Goal: Information Seeking & Learning: Learn about a topic

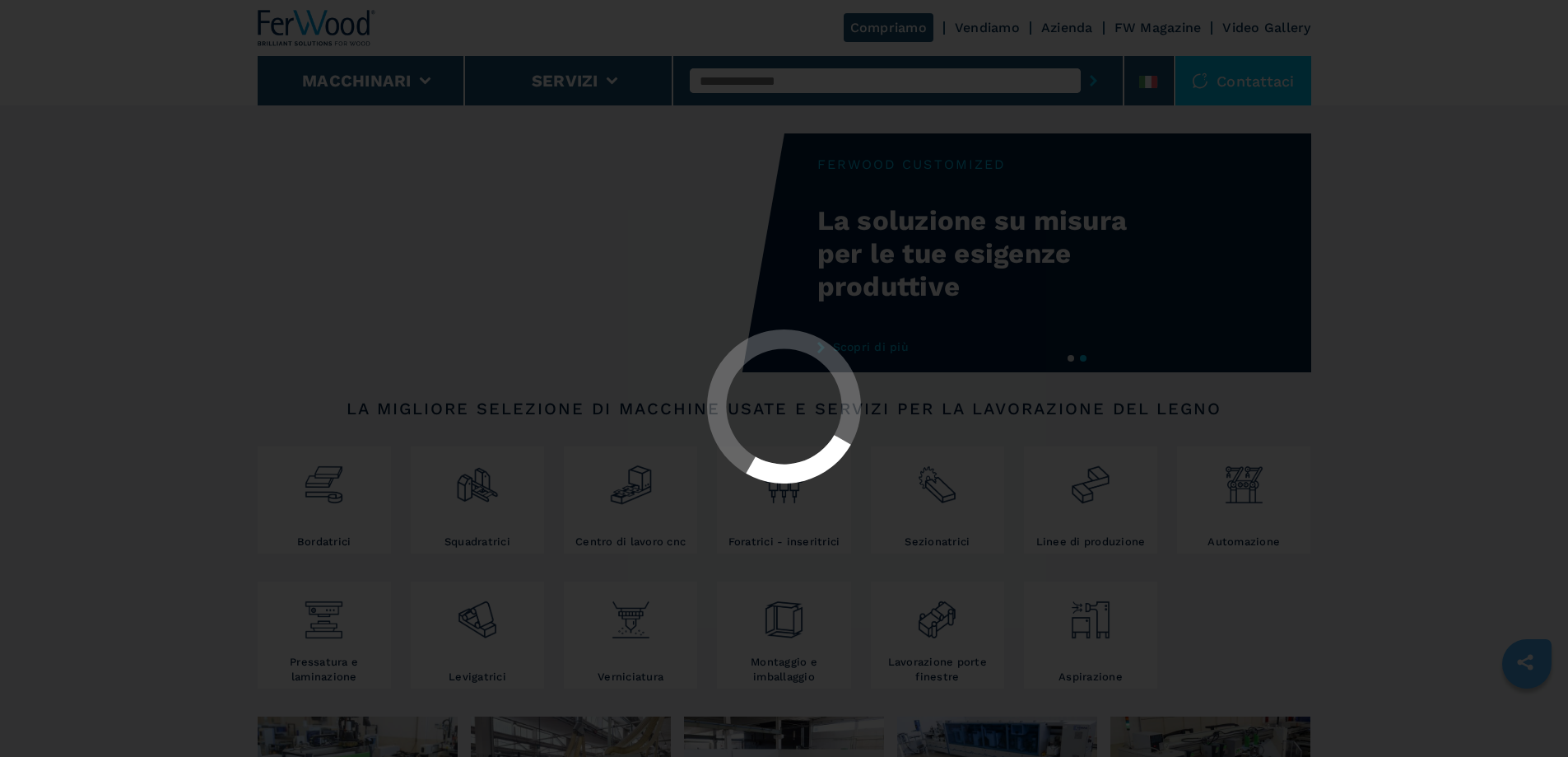
select select "**********"
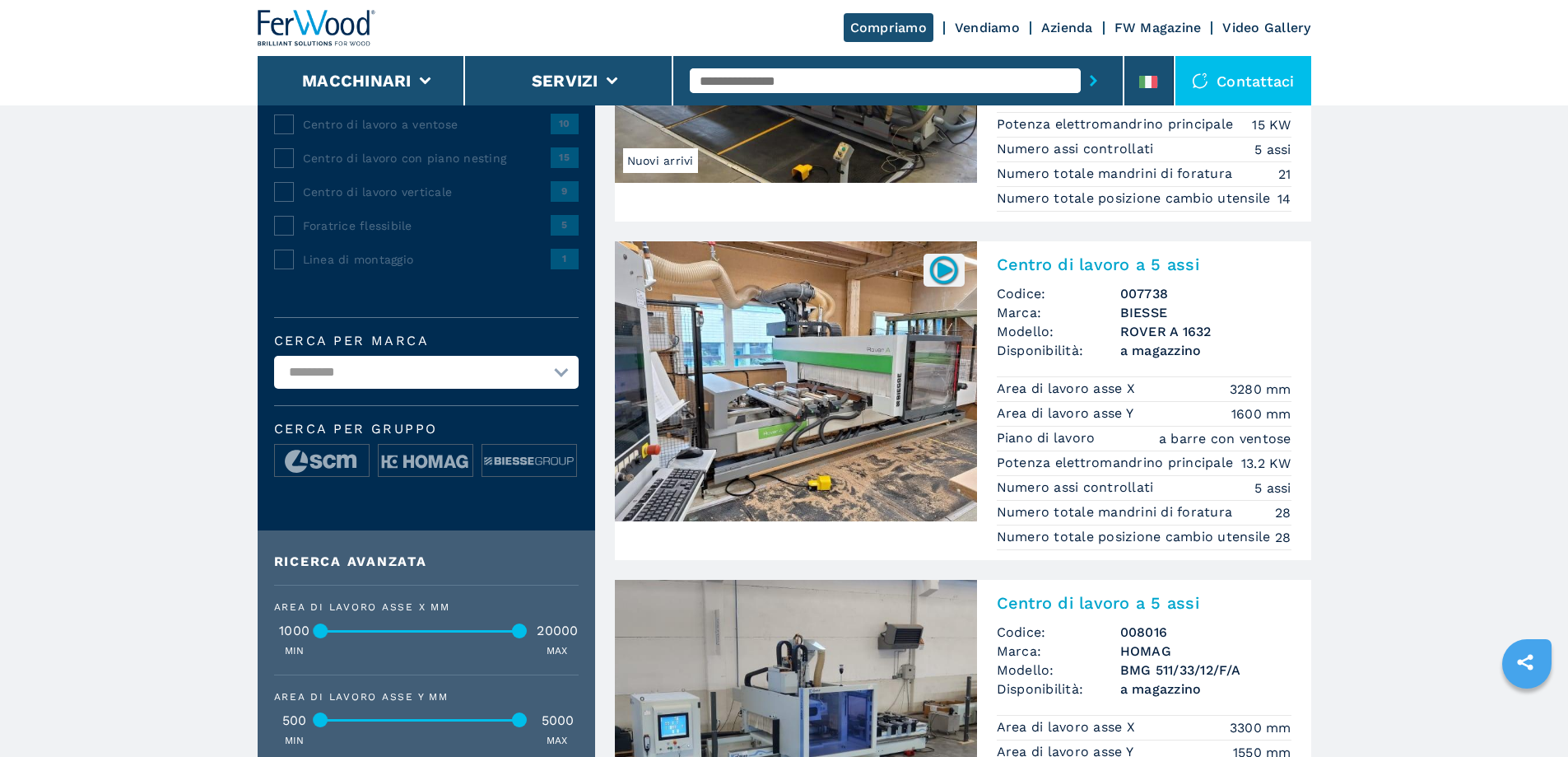
scroll to position [411, 0]
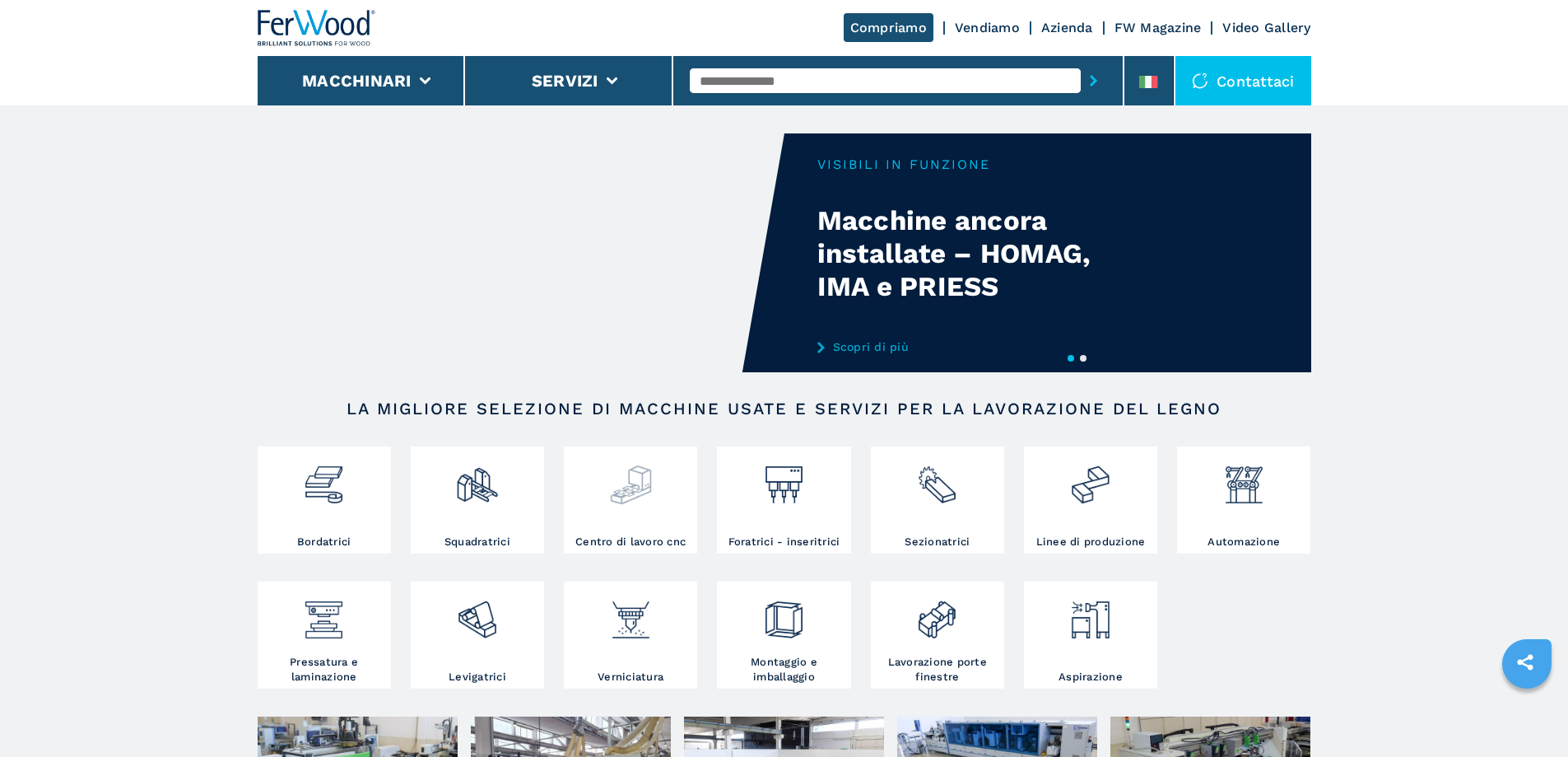
click at [614, 501] on img at bounding box center [630, 479] width 44 height 56
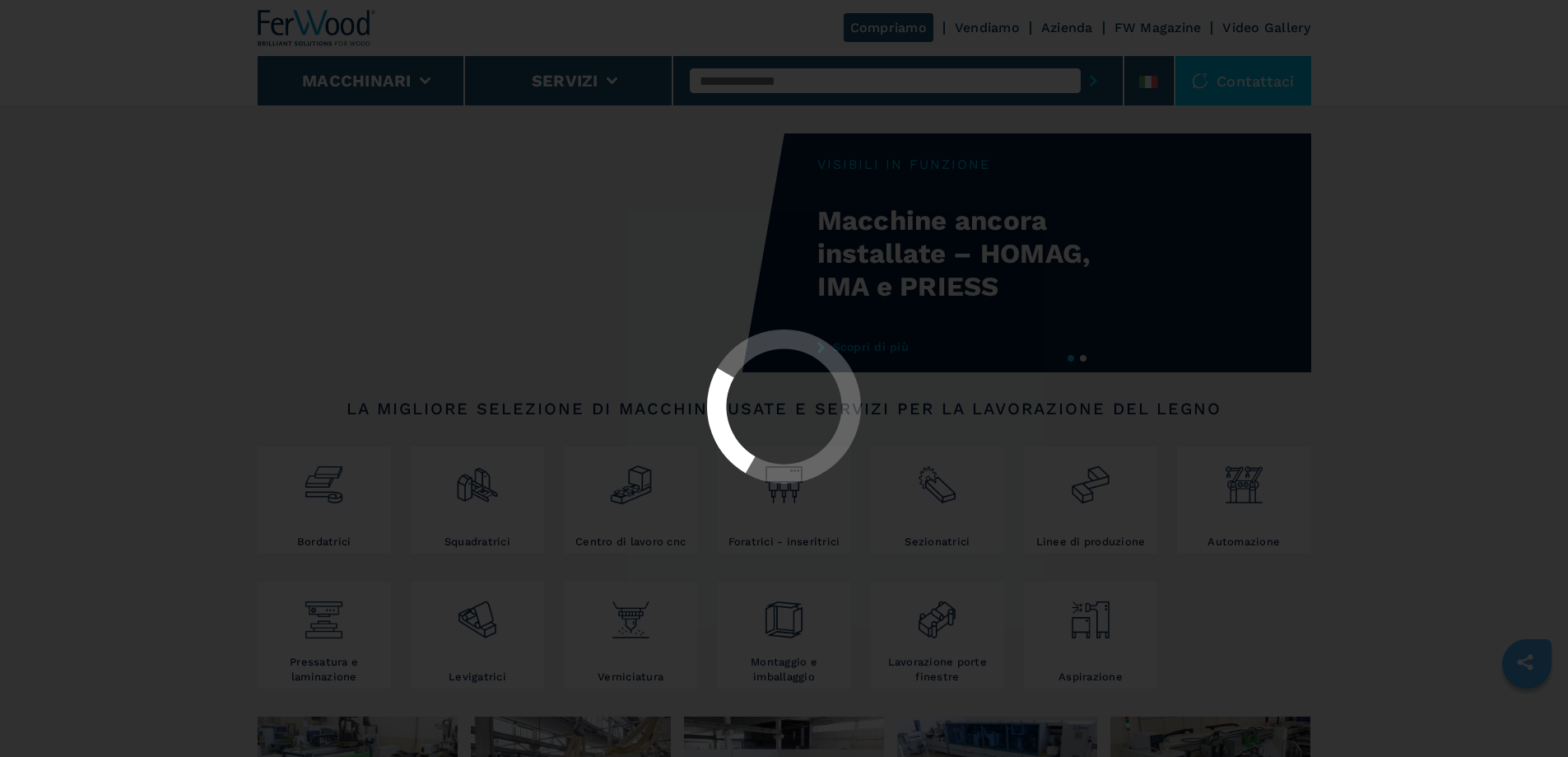
click at [642, 488] on div at bounding box center [784, 378] width 1568 height 757
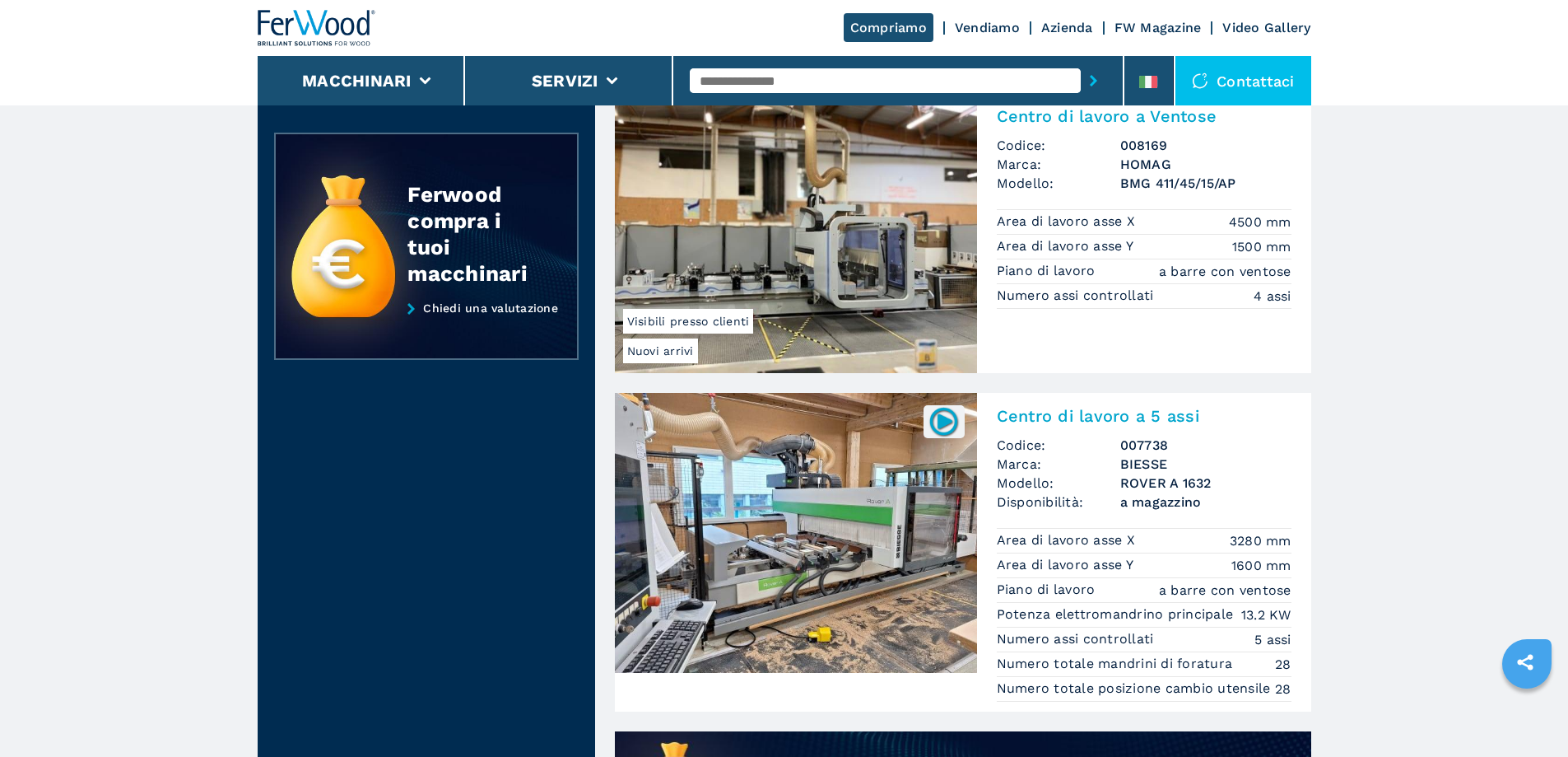
scroll to position [824, 0]
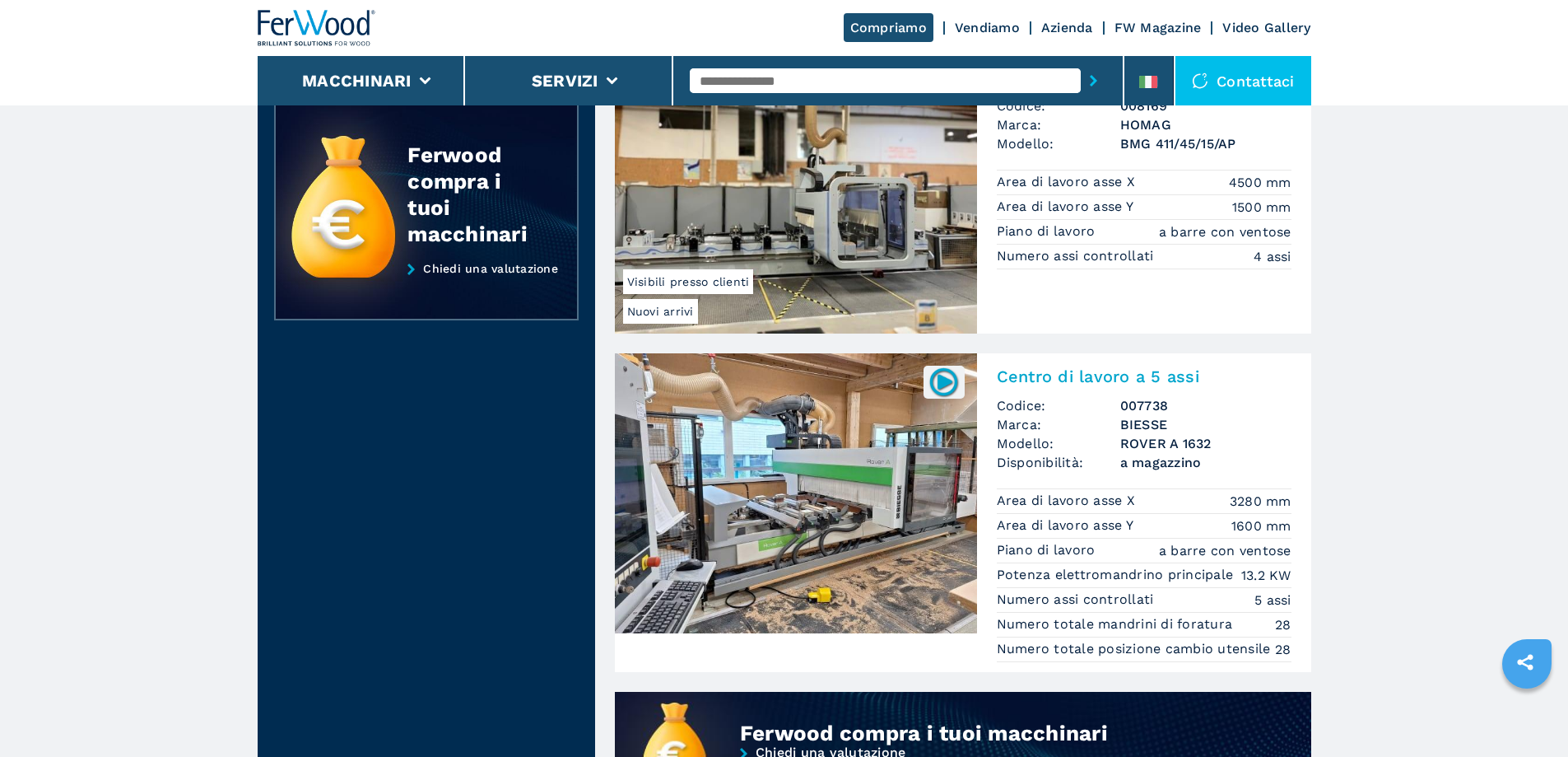
click at [784, 488] on img at bounding box center [796, 493] width 363 height 280
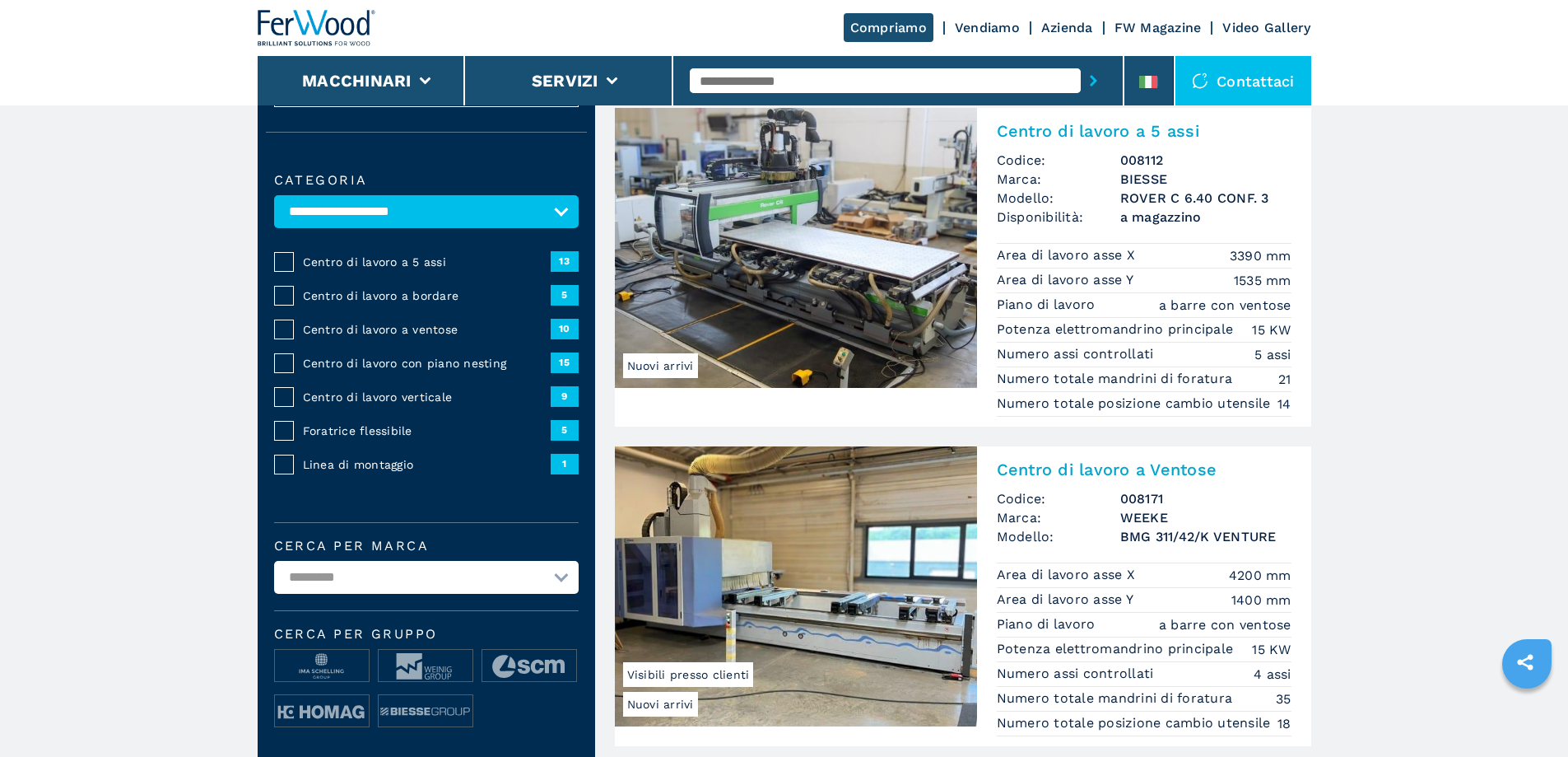
scroll to position [0, 0]
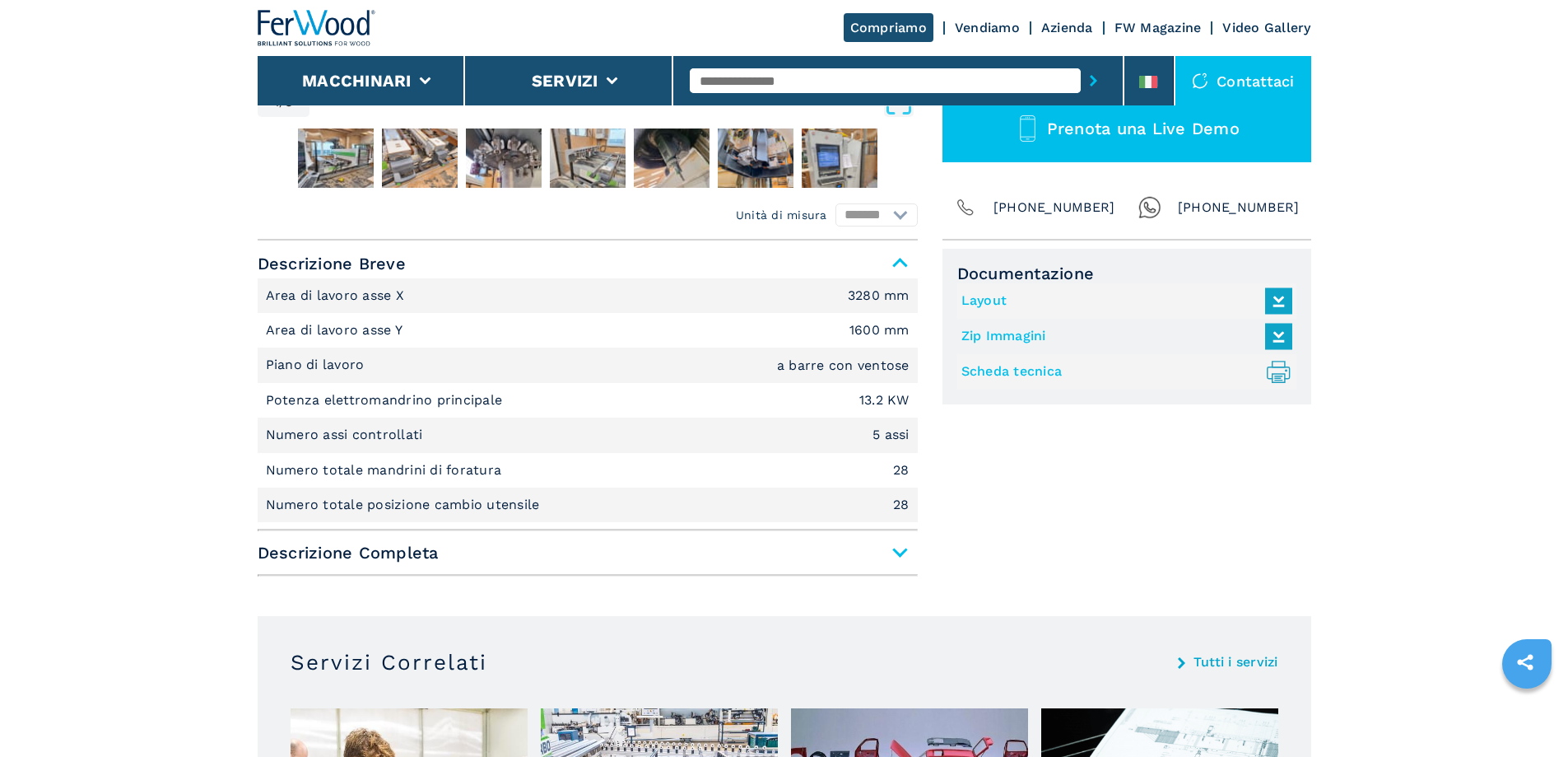
scroll to position [659, 0]
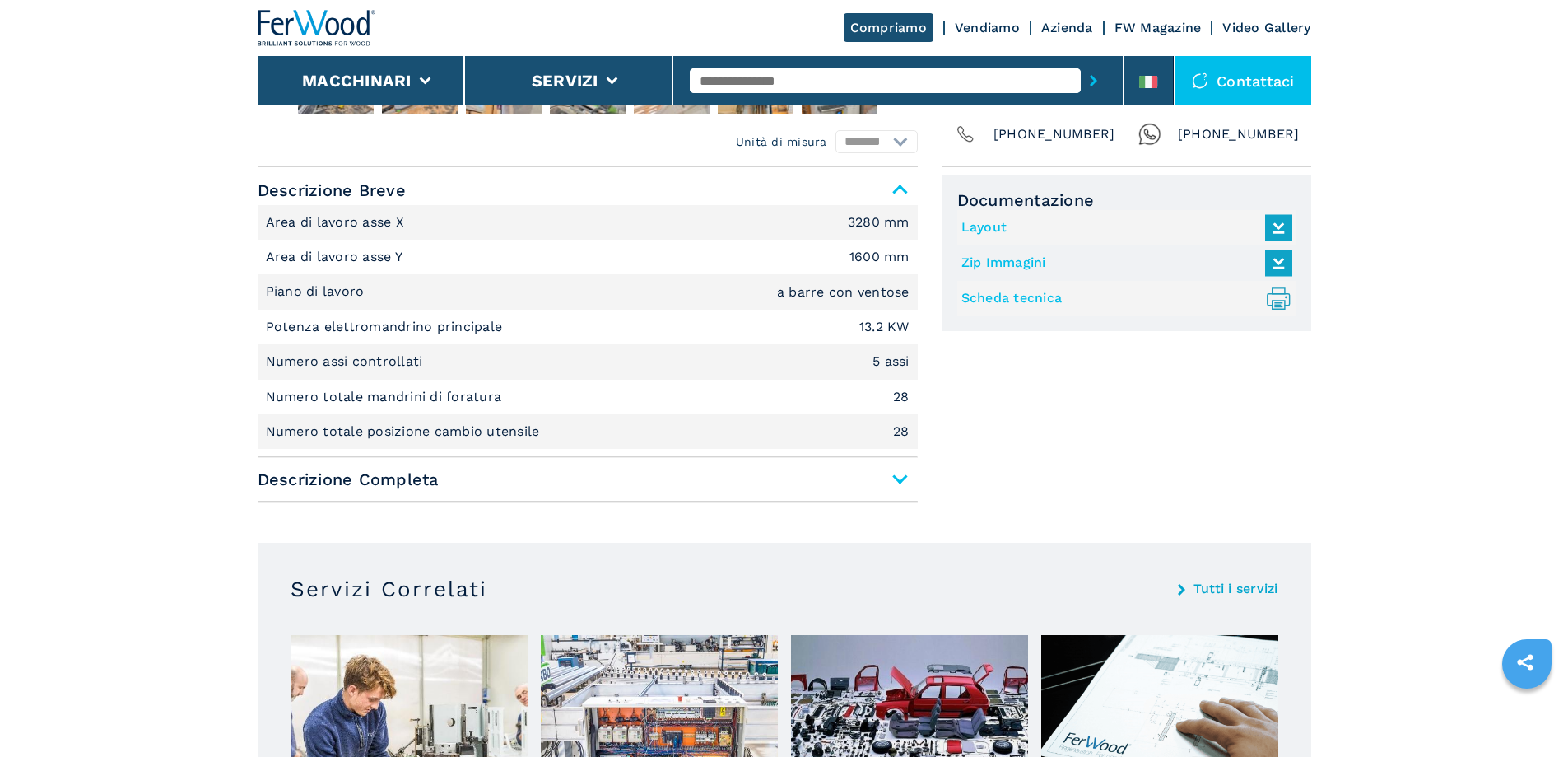
click at [880, 478] on span "Descrizione Completa" at bounding box center [588, 479] width 660 height 30
